Goal: Task Accomplishment & Management: Manage account settings

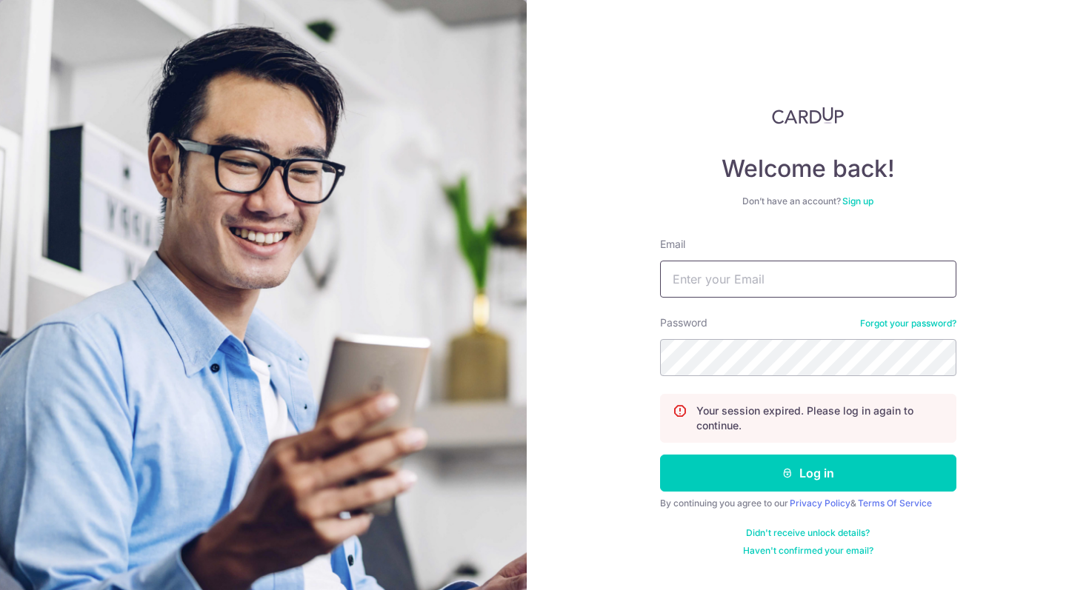
click at [722, 287] on input "Email" at bounding box center [808, 279] width 296 height 37
type input "kian.f@cof.sg"
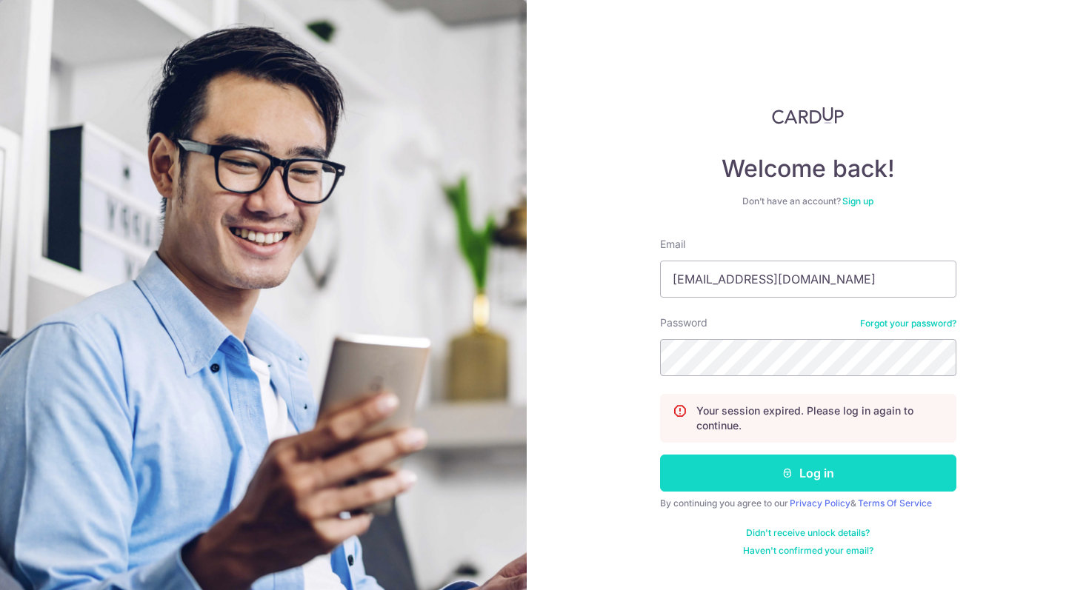
click at [777, 476] on button "Log in" at bounding box center [808, 473] width 296 height 37
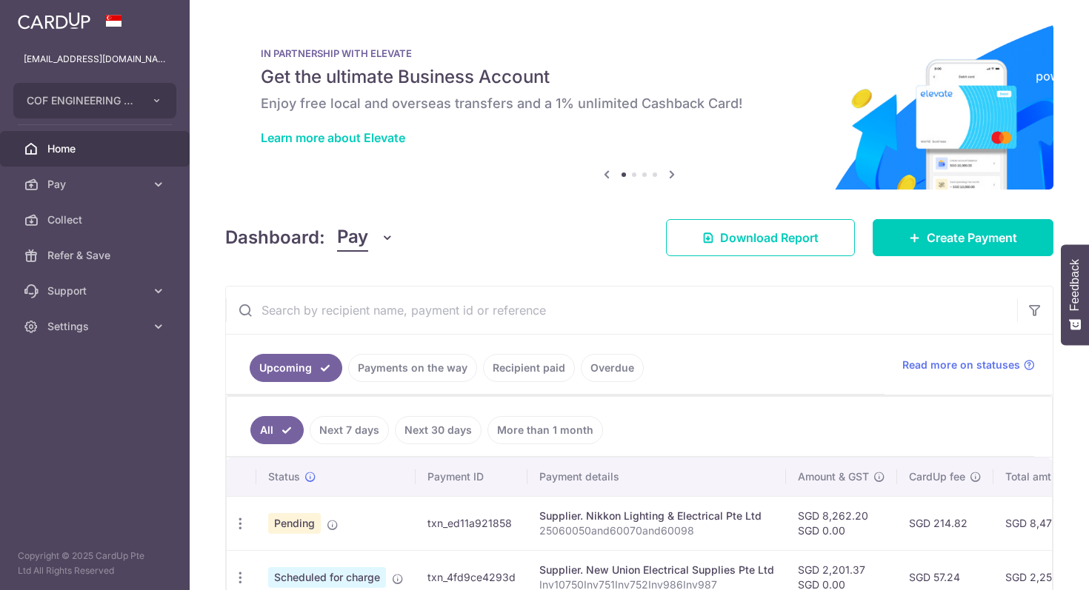
scroll to position [87, 0]
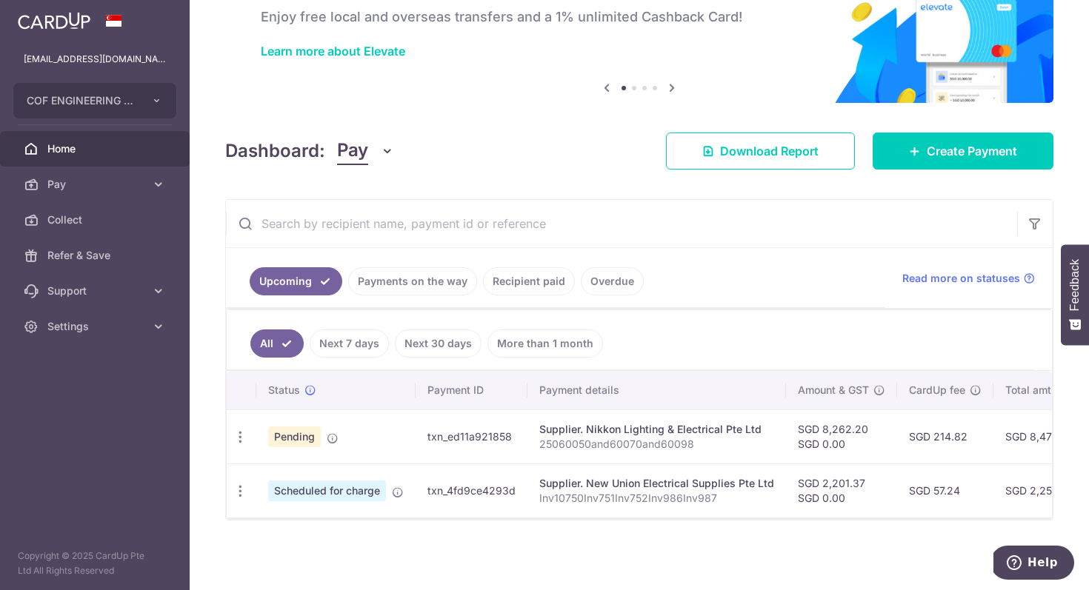
click at [649, 430] on div "Supplier. Nikkon Lighting & Electrical Pte Ltd" at bounding box center [656, 429] width 235 height 15
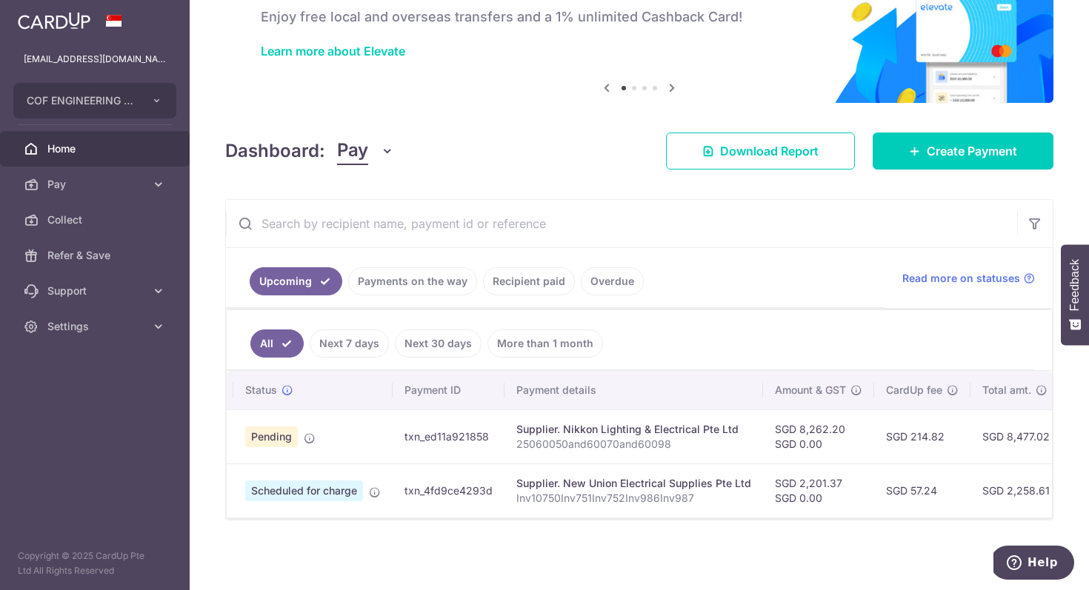
scroll to position [0, 0]
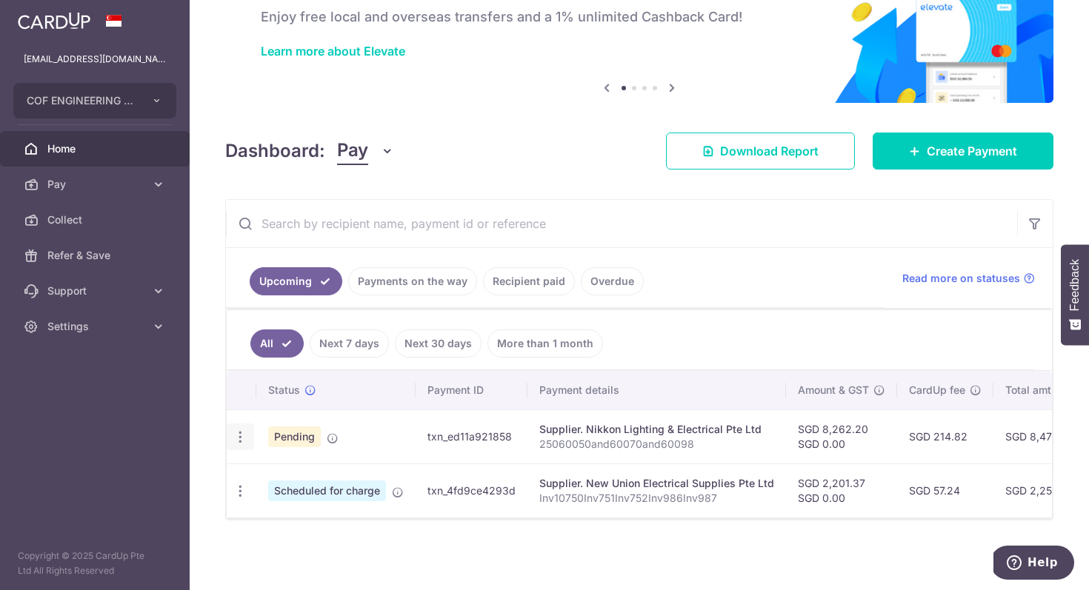
click at [238, 432] on icon "button" at bounding box center [241, 438] width 16 height 16
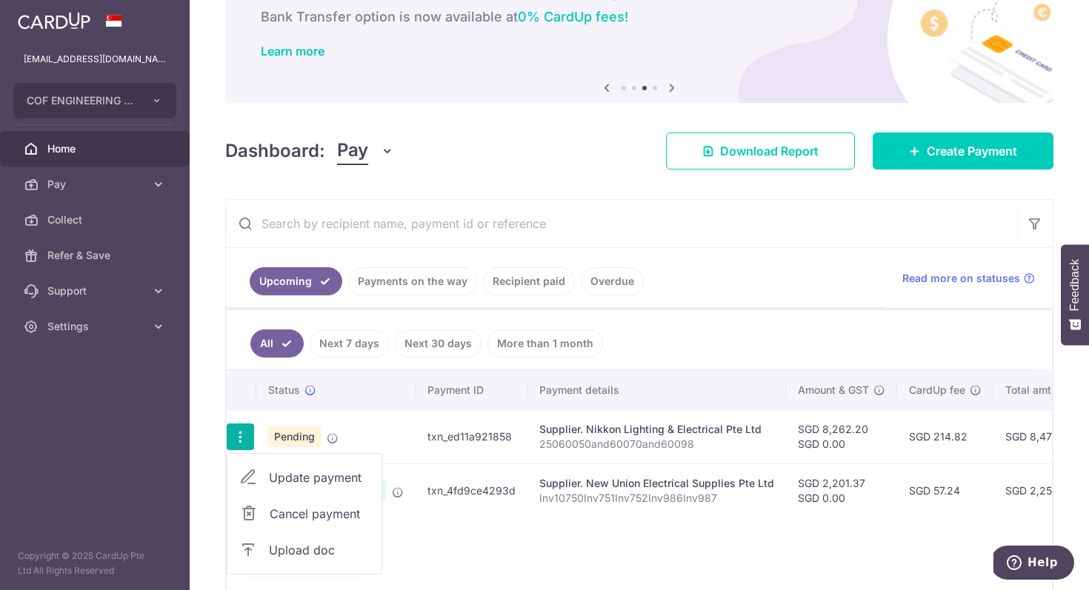
click at [317, 550] on span "Upload doc" at bounding box center [319, 551] width 101 height 18
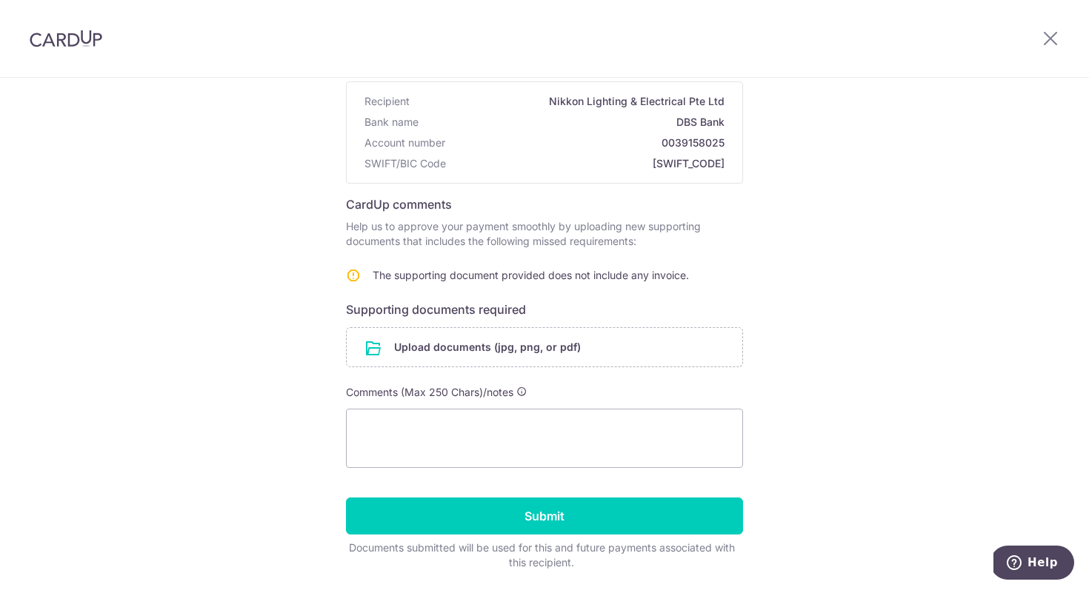
scroll to position [179, 0]
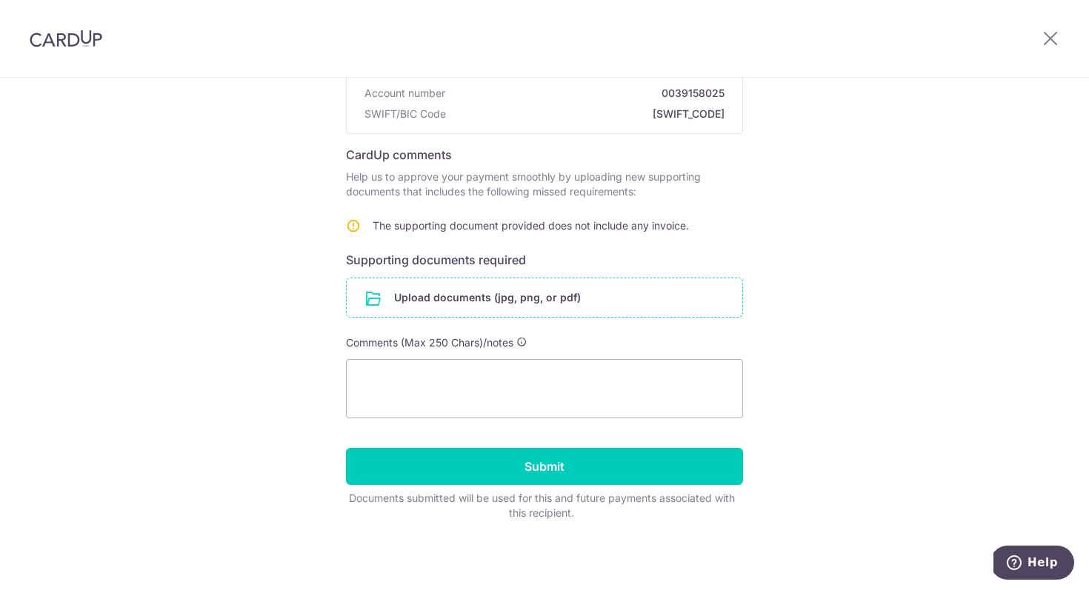
click at [436, 300] on input "file" at bounding box center [545, 298] width 396 height 39
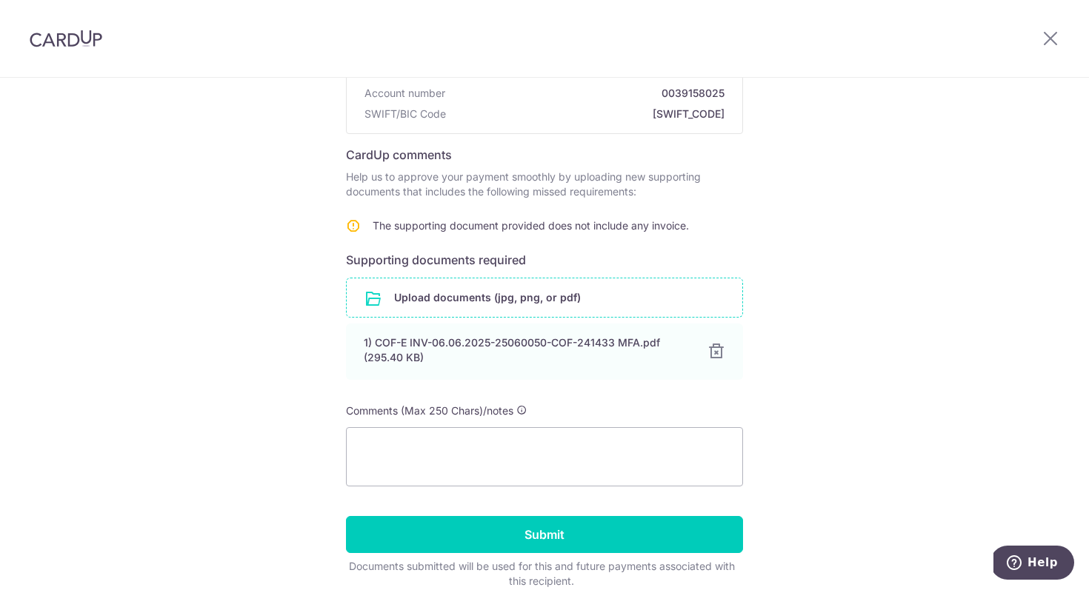
click at [459, 291] on input "file" at bounding box center [545, 298] width 396 height 39
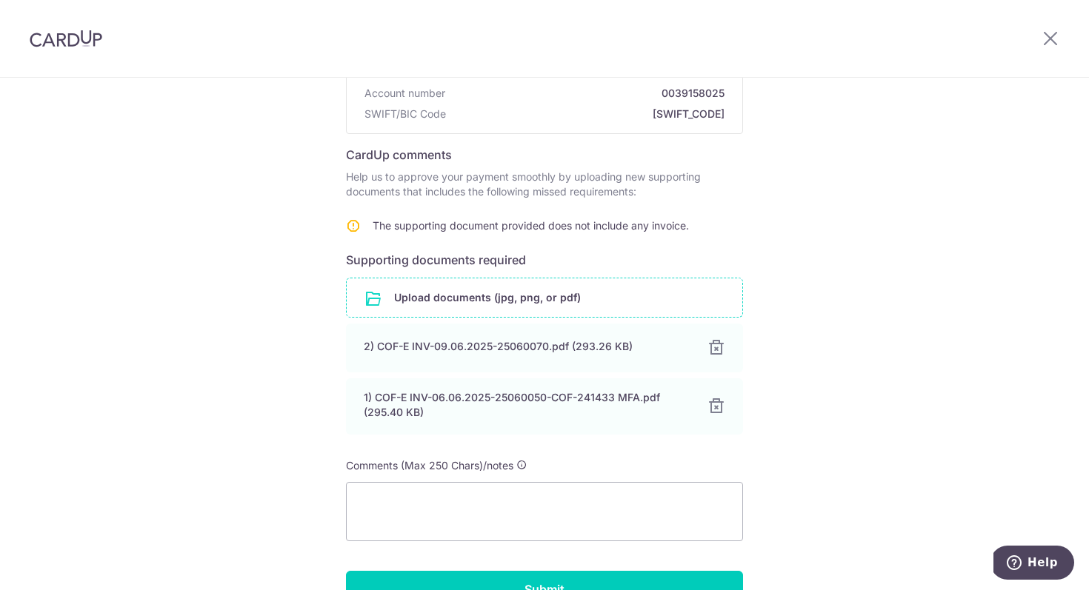
click at [407, 302] on input "file" at bounding box center [545, 298] width 396 height 39
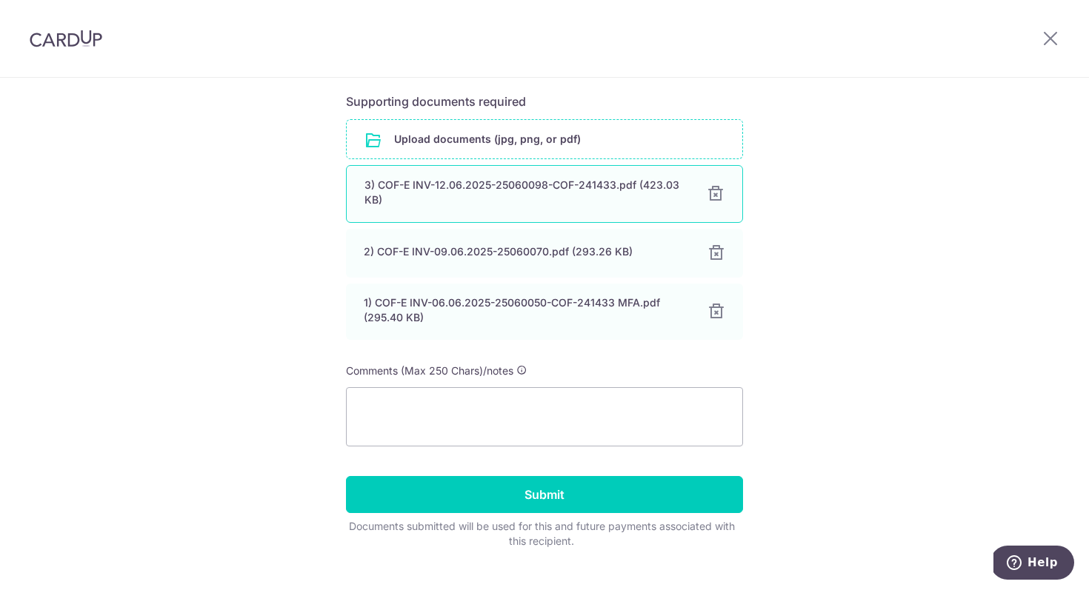
scroll to position [339, 0]
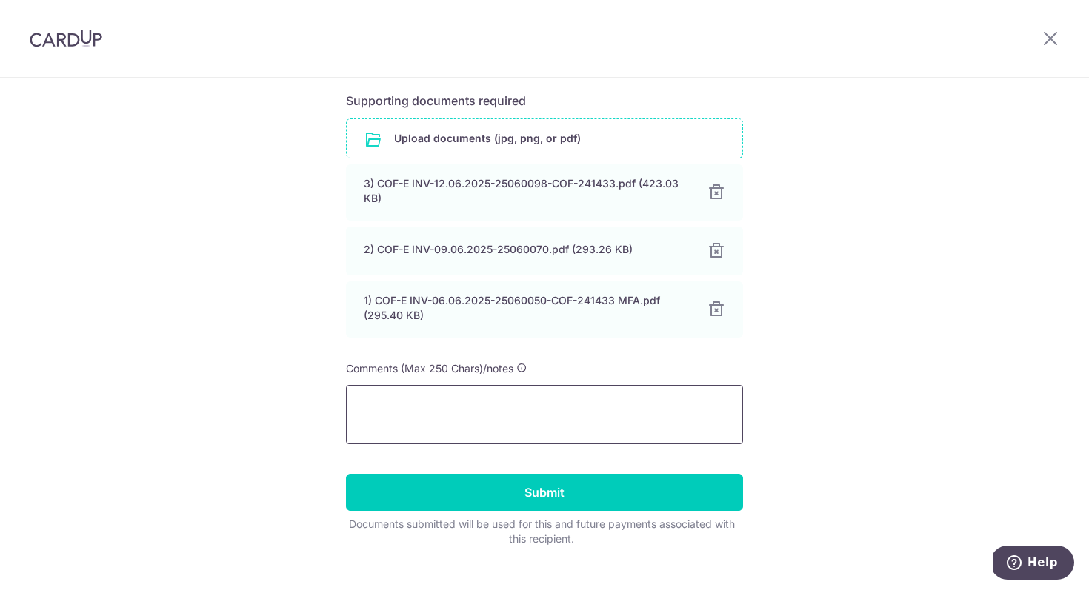
click at [440, 422] on textarea at bounding box center [544, 414] width 397 height 59
type textarea "the total amount is $8523.80, need to deduct CN $261.60."
click at [476, 160] on div "Upload documents (jpg, png, or pdf) 3) COF-E INV-12.06.2025-25060098-COF-241433…" at bounding box center [544, 231] width 397 height 225
click at [475, 142] on input "file" at bounding box center [545, 138] width 396 height 39
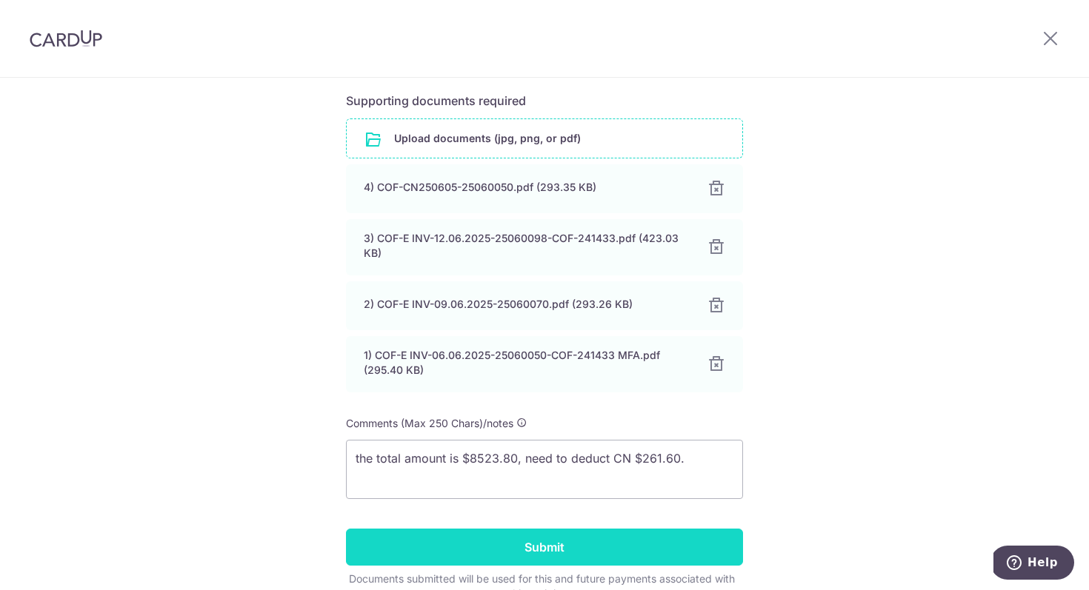
click at [548, 546] on input "Submit" at bounding box center [544, 547] width 397 height 37
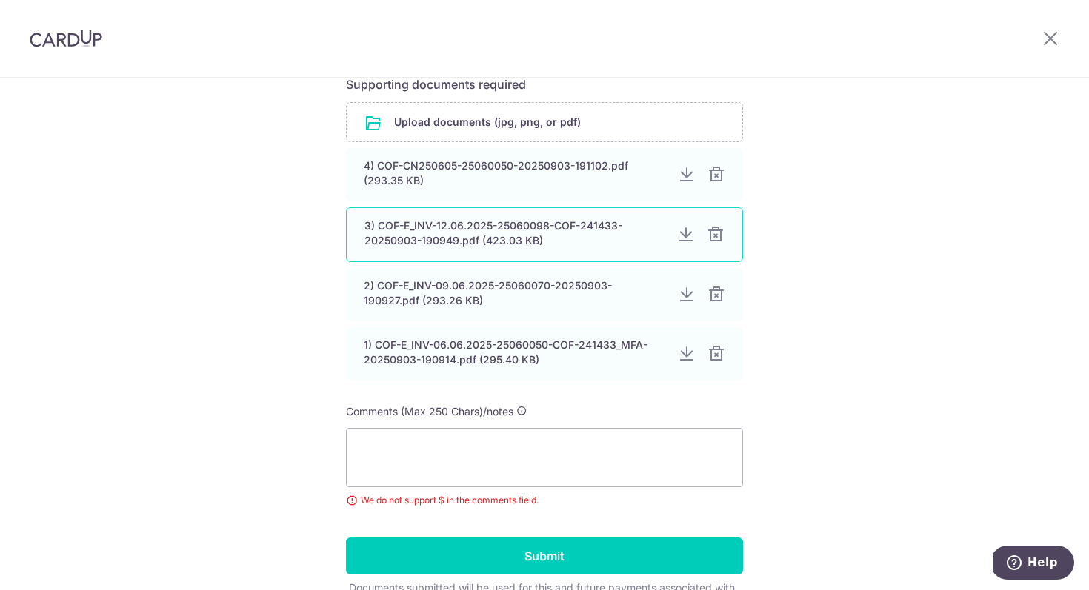
scroll to position [357, 0]
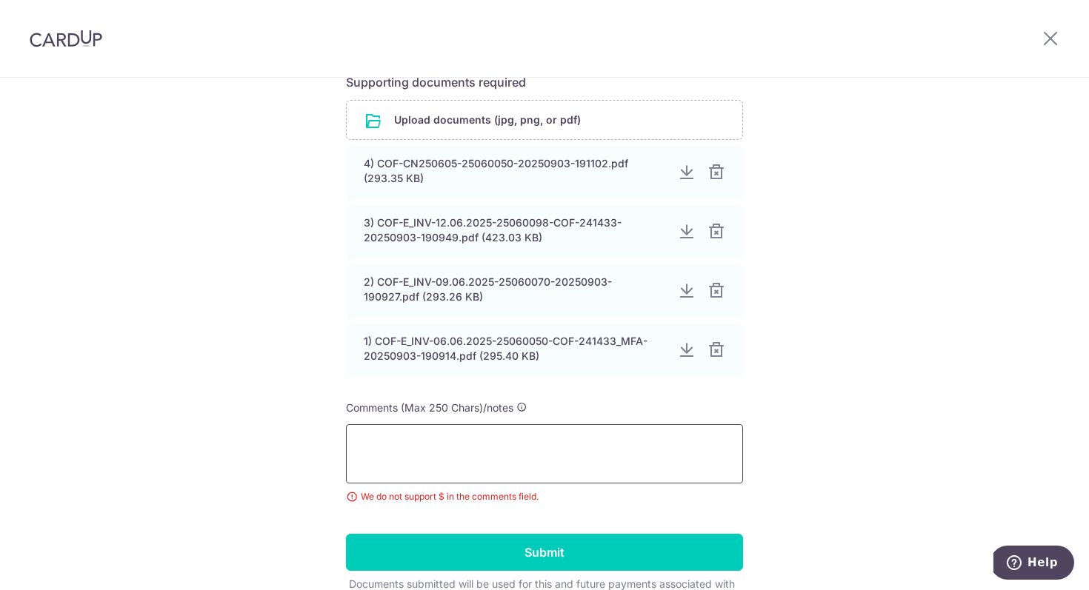
click at [472, 437] on textarea at bounding box center [544, 454] width 397 height 59
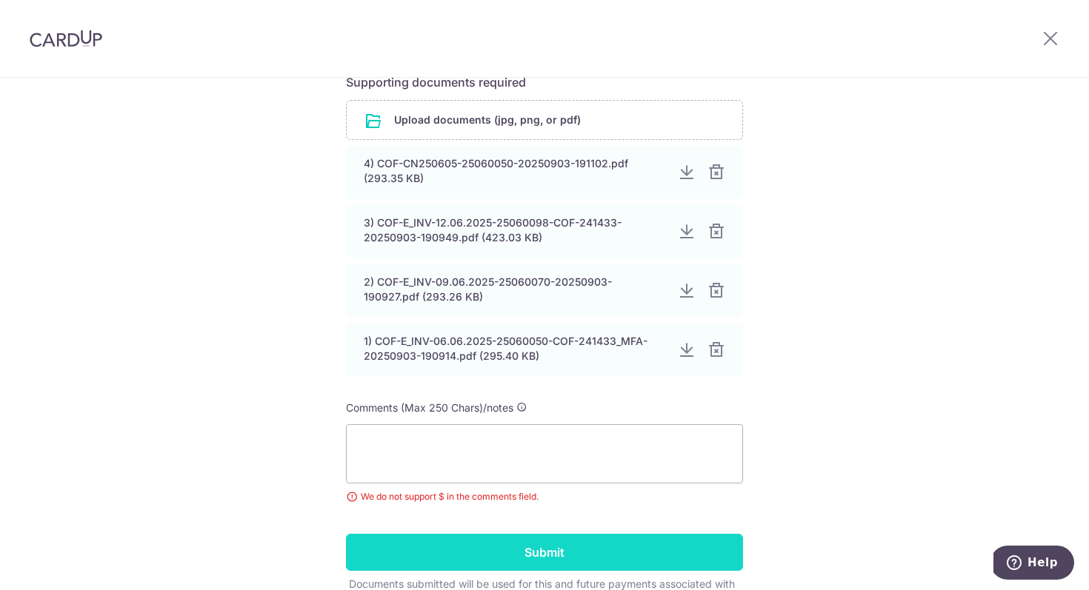
click at [482, 559] on input "Submit" at bounding box center [544, 552] width 397 height 37
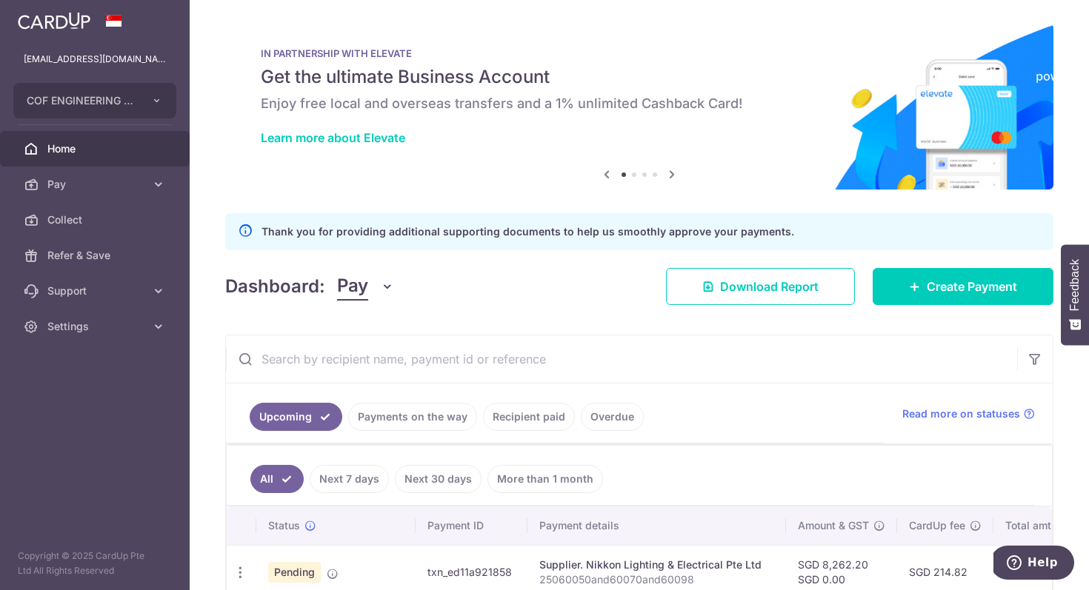
scroll to position [136, 0]
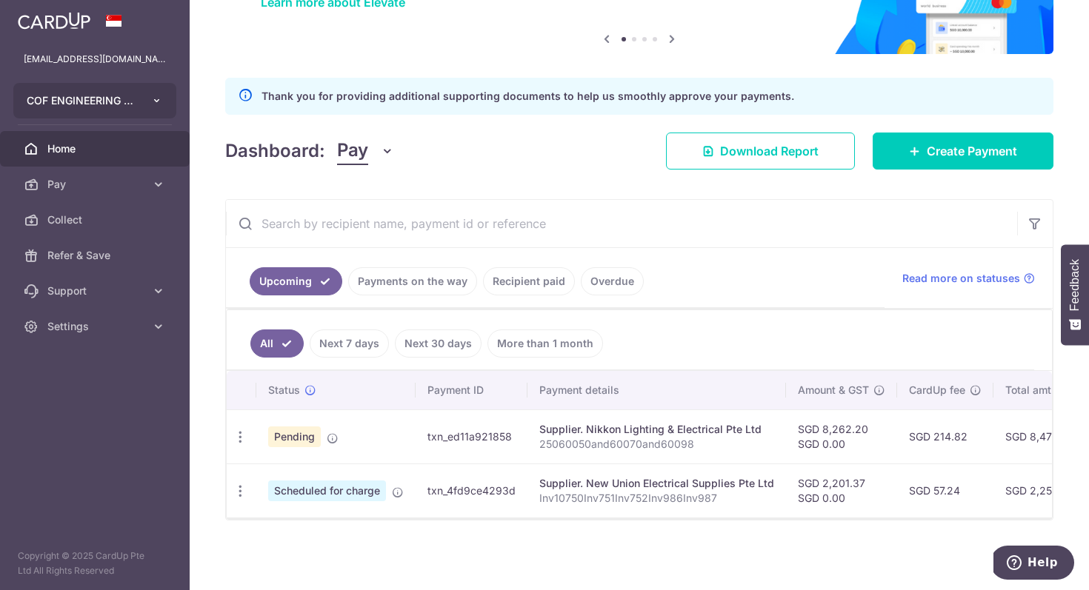
click at [154, 112] on button "COF ENGINEERING PTE. LTD." at bounding box center [94, 101] width 163 height 36
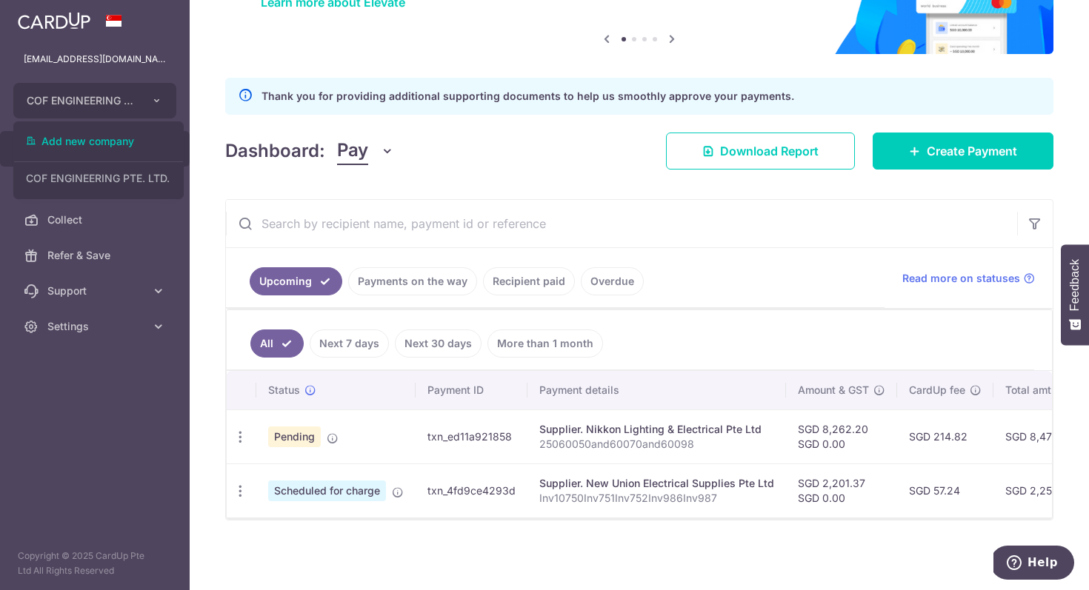
click at [105, 364] on aside "[EMAIL_ADDRESS][DOMAIN_NAME] COF ENGINEERING PTE. LTD. Add new company COF ENGI…" at bounding box center [95, 295] width 190 height 590
click at [104, 426] on aside "[EMAIL_ADDRESS][DOMAIN_NAME] COF ENGINEERING PTE. LTD. Add new company COF ENGI…" at bounding box center [95, 295] width 190 height 590
